Goal: Task Accomplishment & Management: Manage account settings

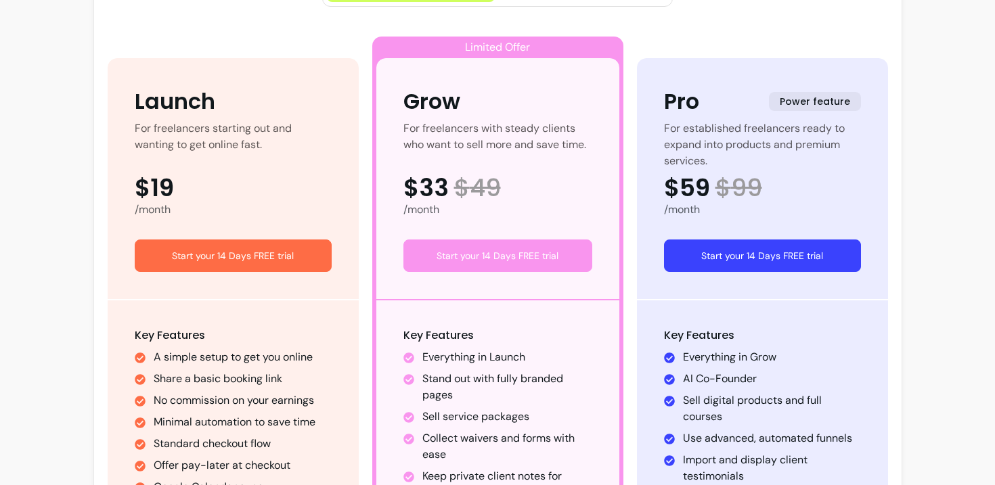
scroll to position [201, 0]
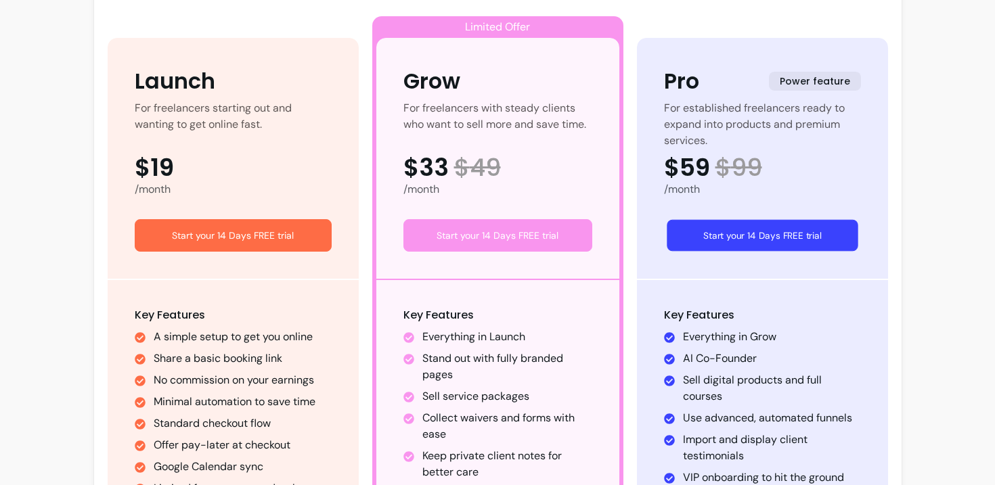
click at [717, 244] on button "Start your 14 Days FREE trial" at bounding box center [762, 236] width 191 height 32
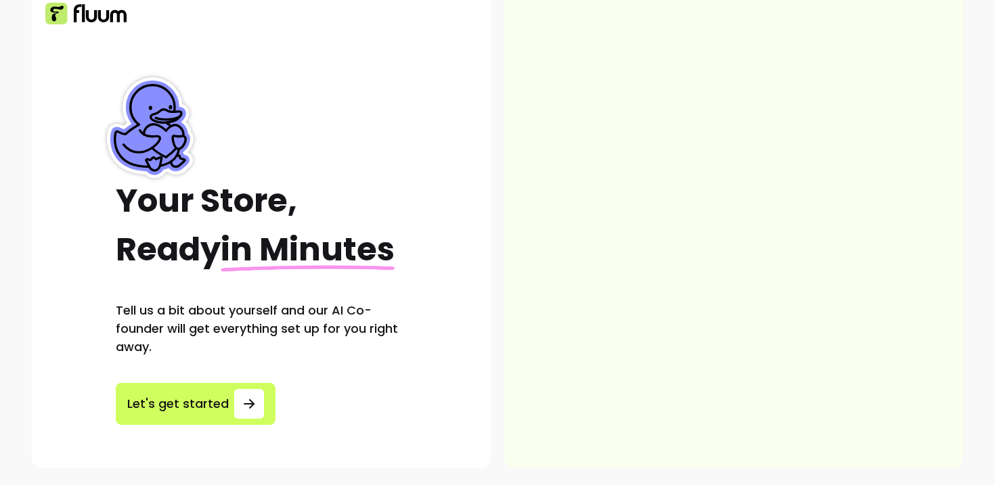
scroll to position [32, 0]
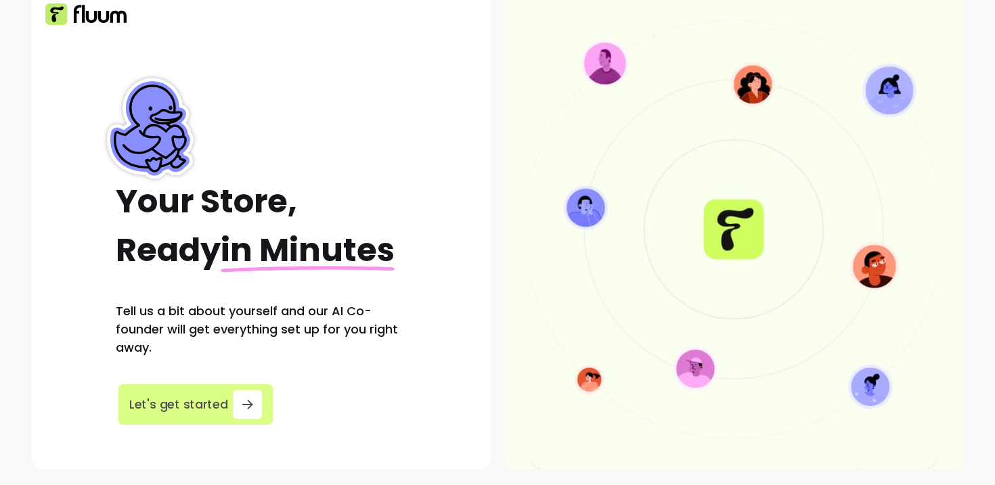
click at [178, 410] on span "Let's get started" at bounding box center [178, 405] width 99 height 18
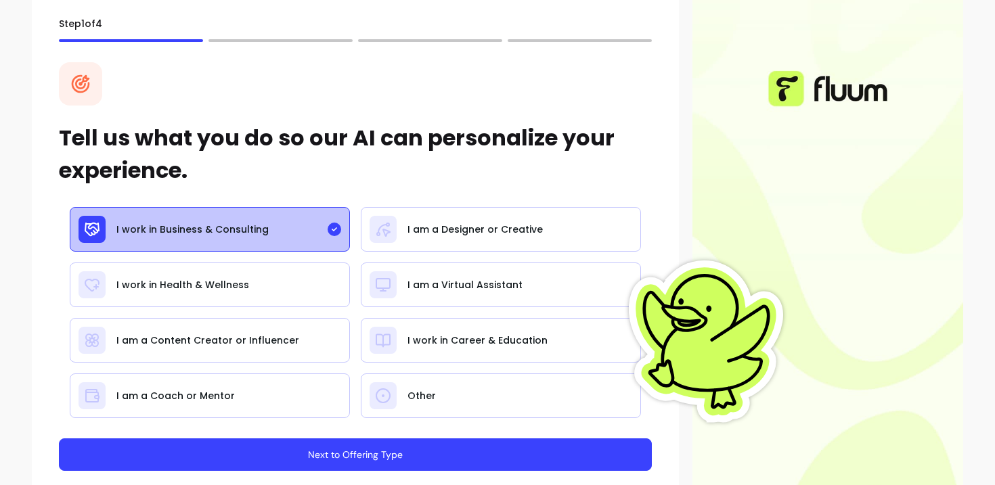
click at [353, 463] on button "Next to Offering Type" at bounding box center [355, 455] width 593 height 32
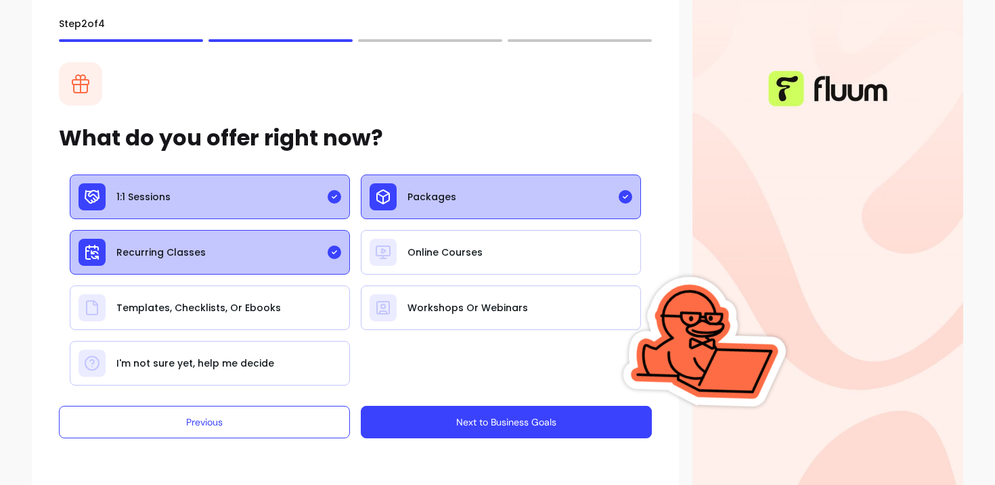
click at [496, 422] on button "Next to Business Goals" at bounding box center [506, 422] width 291 height 32
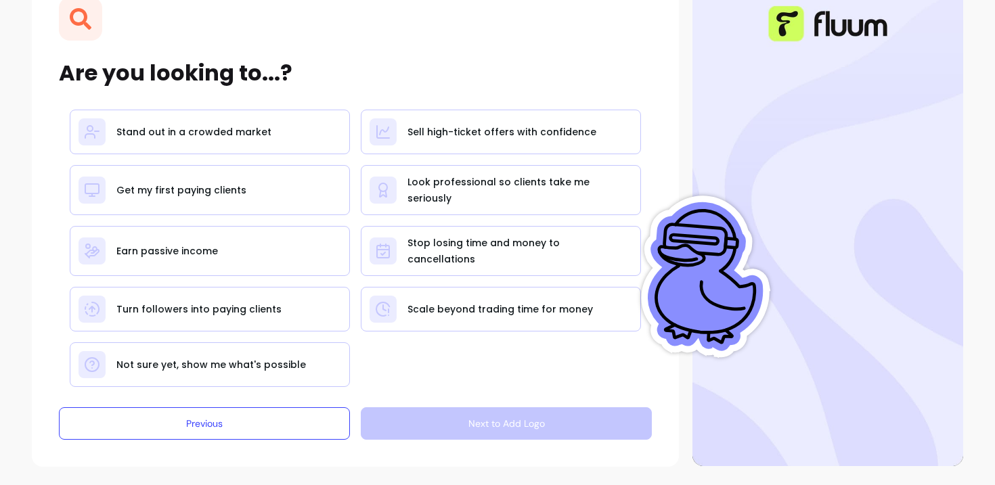
scroll to position [100, 0]
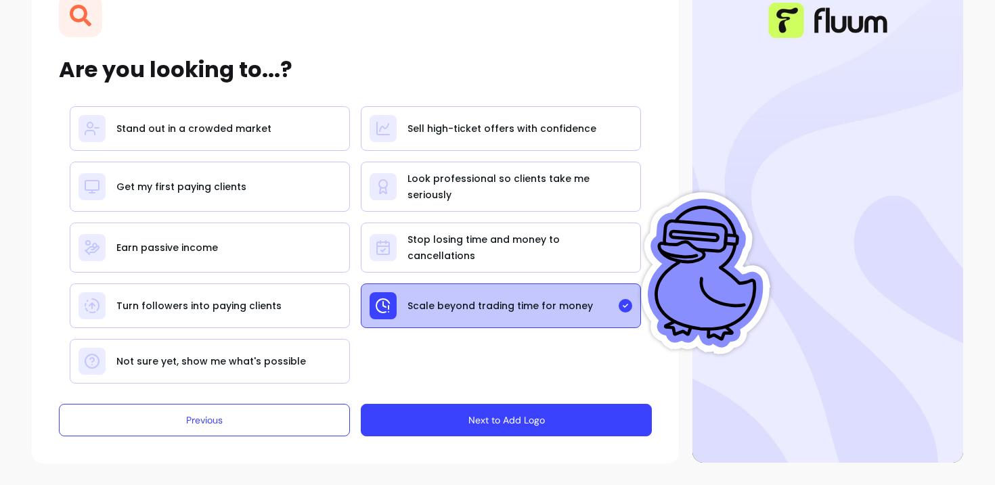
click at [511, 420] on button "Next to Add Logo" at bounding box center [506, 420] width 291 height 32
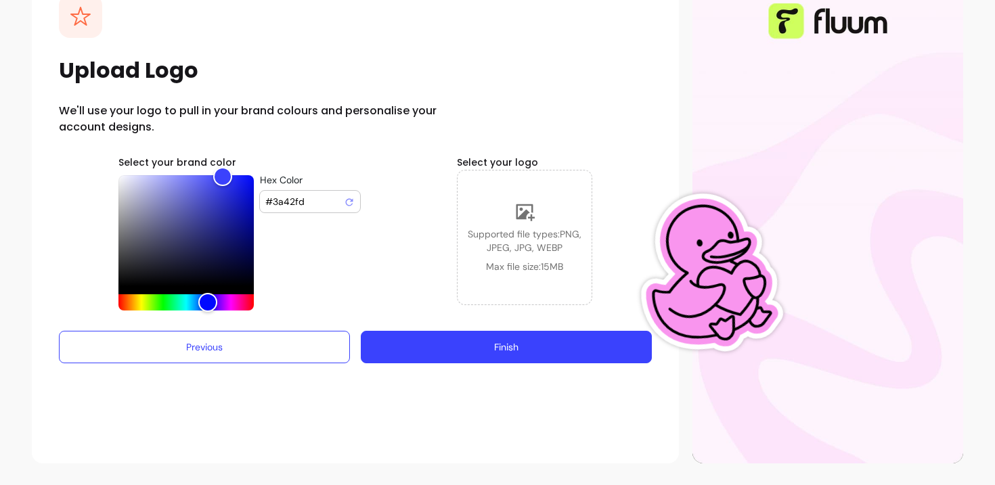
scroll to position [100, 0]
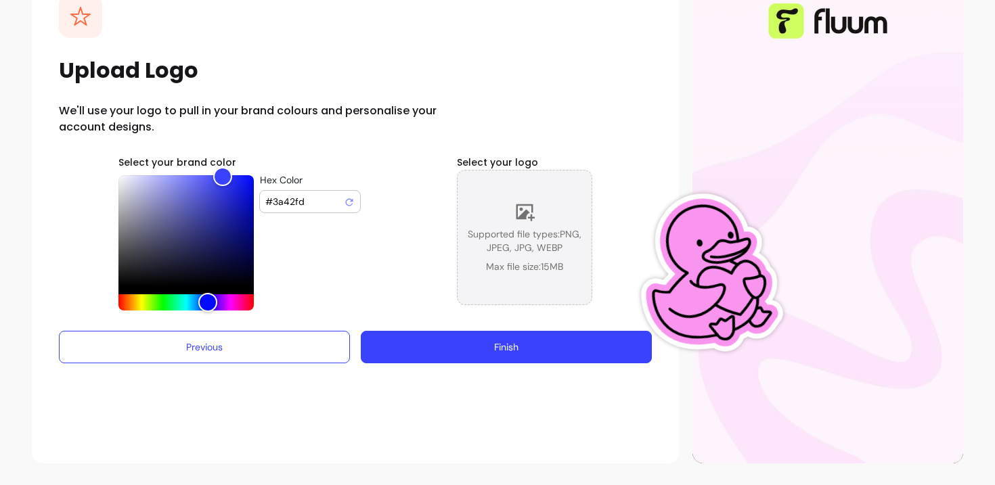
click at [500, 227] on div "Supported file types: PNG, JPEG, JPG, WEBP Max file size: 15 MB" at bounding box center [525, 238] width 134 height 72
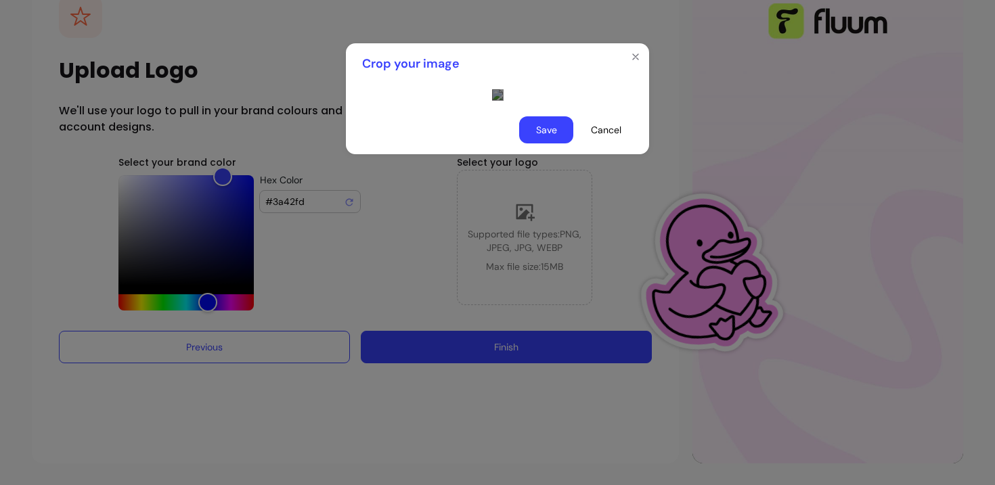
click at [543, 366] on div "Use the arrow keys to move the crop selection area" at bounding box center [627, 339] width 271 height 271
click at [542, 144] on button "Save" at bounding box center [546, 130] width 53 height 26
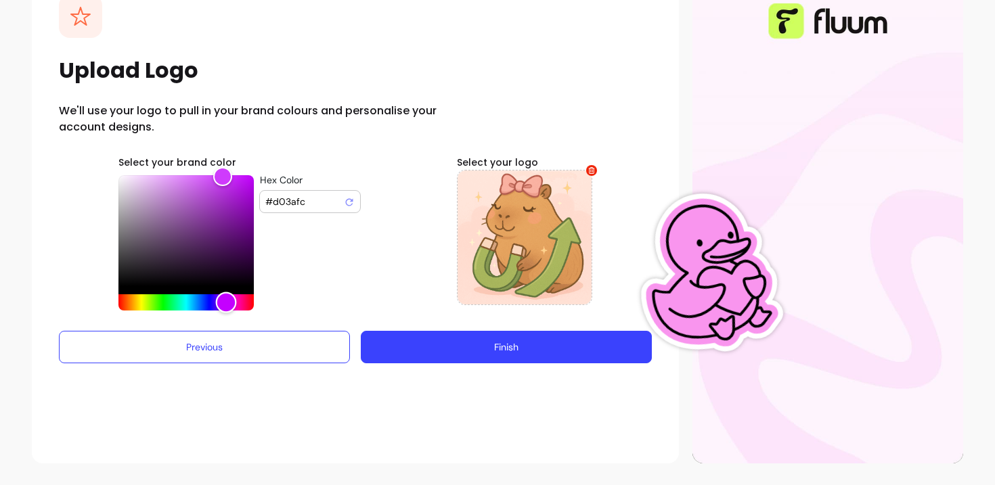
drag, startPoint x: 215, startPoint y: 303, endPoint x: 226, endPoint y: 302, distance: 10.9
click at [226, 302] on div "Hue" at bounding box center [226, 302] width 21 height 21
drag, startPoint x: 221, startPoint y: 174, endPoint x: 148, endPoint y: 167, distance: 73.5
click at [148, 167] on div "Color" at bounding box center [148, 175] width 21 height 21
type input "#f2c7ff"
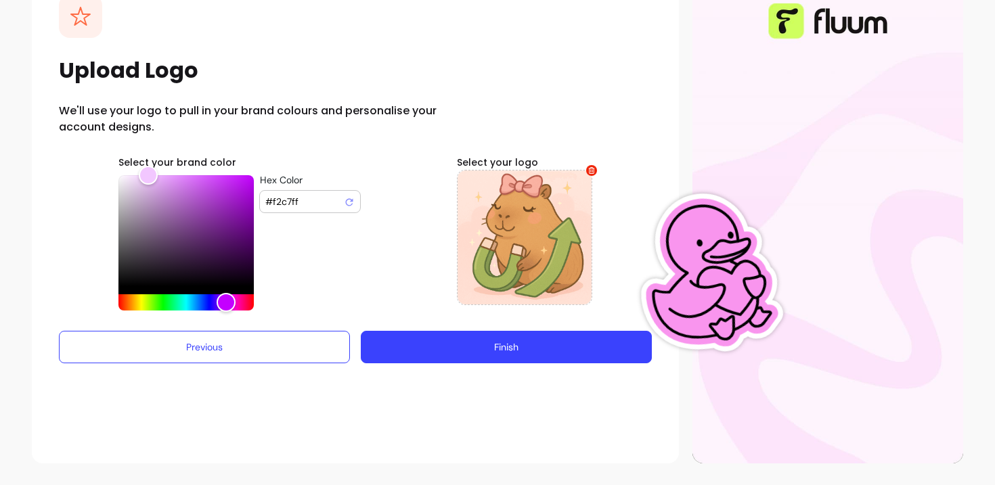
click at [569, 350] on button "Finish" at bounding box center [506, 347] width 291 height 32
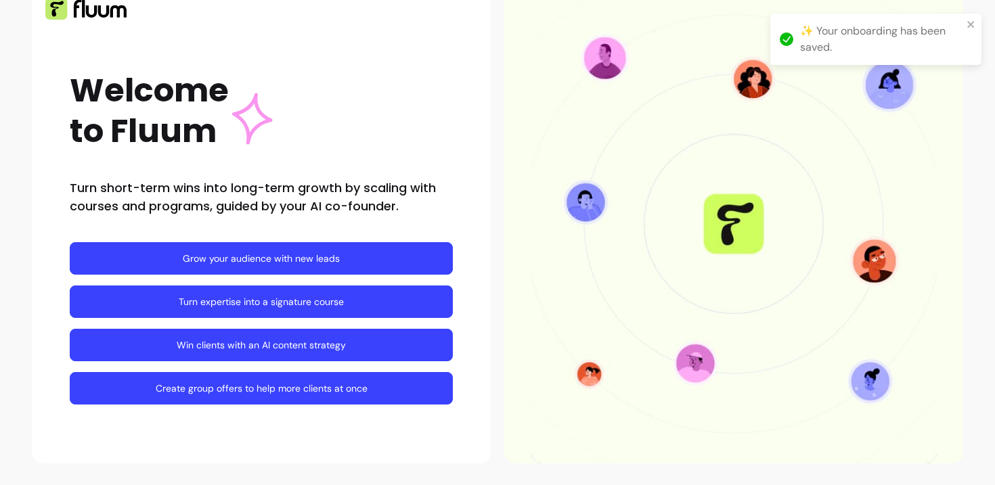
scroll to position [0, 0]
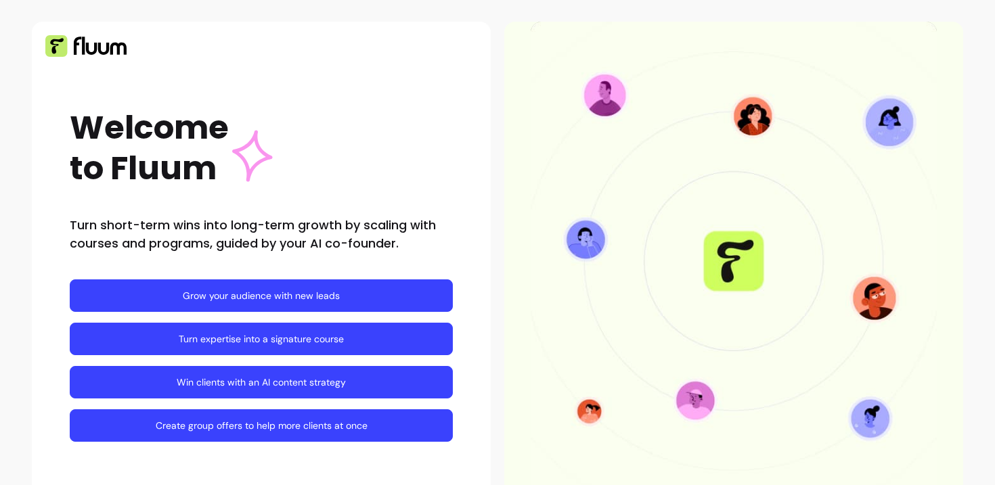
click at [322, 385] on link "Win clients with an AI content strategy" at bounding box center [261, 382] width 383 height 32
click at [192, 431] on link "Create group offers to help more clients at once" at bounding box center [261, 426] width 383 height 32
click at [370, 298] on link "Grow your audience with new leads" at bounding box center [261, 296] width 383 height 32
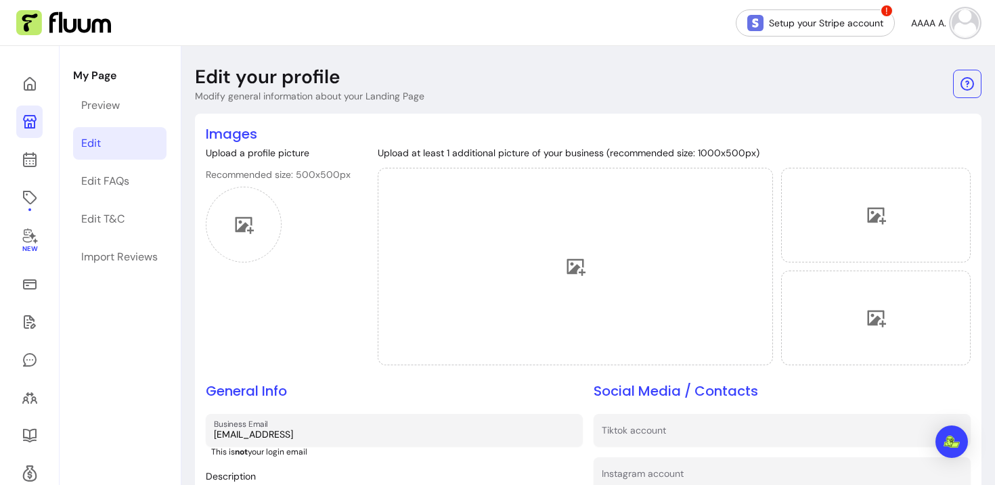
click at [951, 29] on button "AAAA A." at bounding box center [945, 22] width 68 height 27
click at [556, 81] on header "Edit your profile Modify general information about your Landing Page" at bounding box center [588, 84] width 787 height 38
